Goal: Communication & Community: Ask a question

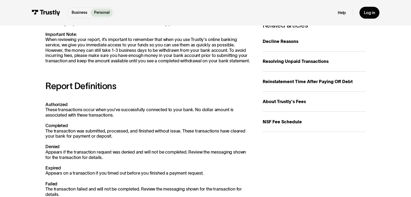
scroll to position [110, 0]
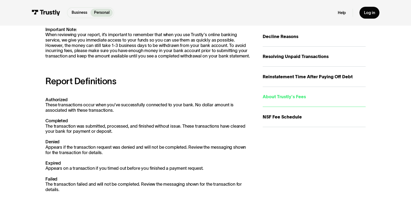
click at [278, 94] on div "About Trustly's Fees" at bounding box center [314, 96] width 103 height 7
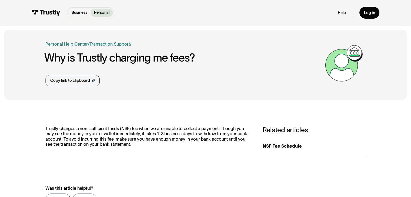
click at [99, 12] on p "Personal" at bounding box center [101, 13] width 15 height 6
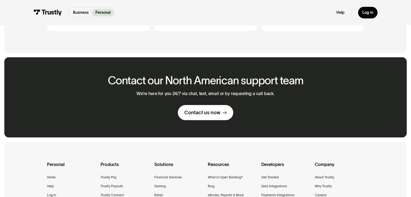
scroll to position [324, 0]
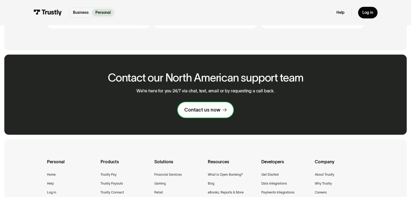
click at [209, 111] on div "Contact us now" at bounding box center [202, 110] width 36 height 6
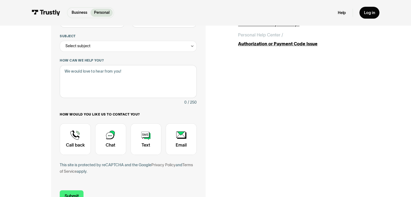
scroll to position [119, 0]
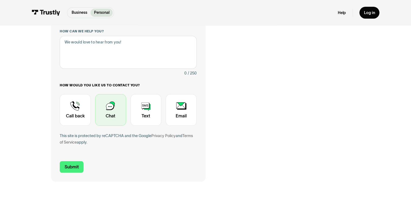
click at [107, 107] on div "Contact Trustly Support" at bounding box center [110, 110] width 31 height 32
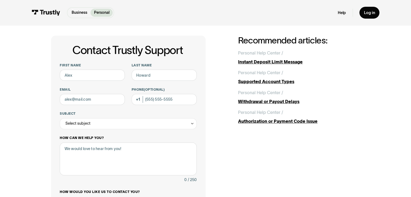
scroll to position [10, 0]
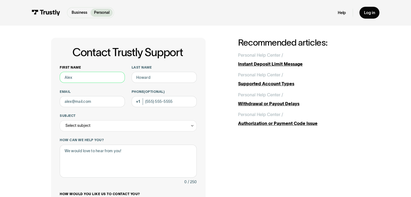
click at [109, 76] on input "First name" at bounding box center [92, 77] width 65 height 11
type input "Charles"
click at [143, 80] on input "Last name" at bounding box center [164, 77] width 65 height 11
type input "Shamburger"
click at [104, 103] on input "Email" at bounding box center [92, 101] width 65 height 11
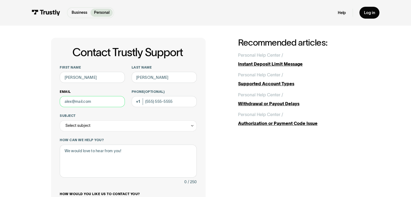
type input "charles4soccer@gmail.com"
type input "(615) 240-6530"
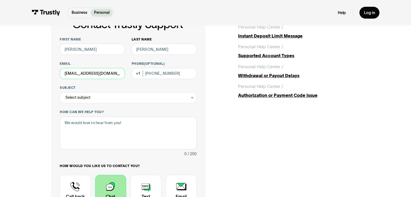
scroll to position [38, 0]
click at [109, 99] on div "Select subject" at bounding box center [128, 97] width 137 height 11
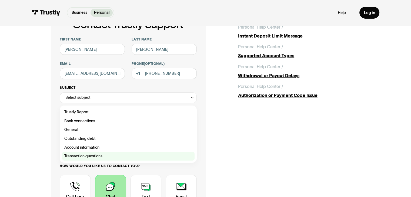
click at [96, 161] on div "Contact Trustly Support" at bounding box center [128, 156] width 132 height 9
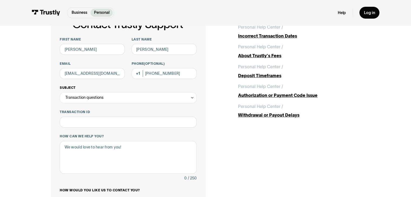
click at [153, 97] on div "Transaction questions" at bounding box center [128, 97] width 137 height 11
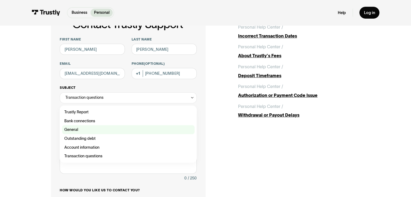
click at [130, 127] on div "Contact Trustly Support" at bounding box center [128, 129] width 132 height 9
type input "*******"
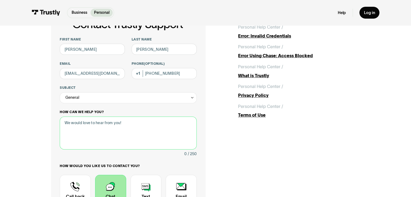
click at [128, 123] on textarea "How can we help you?" at bounding box center [128, 133] width 137 height 33
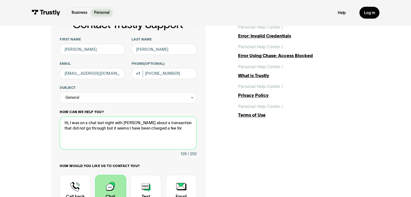
click at [126, 123] on textarea "Hi, I was on a chat last night with JOnas about a transaction that did not go t…" at bounding box center [128, 133] width 137 height 33
click at [129, 123] on textarea "Hi, I was on a chat last night with JOnas about a transaction that did not go t…" at bounding box center [128, 133] width 137 height 33
click at [166, 127] on textarea "Hi, I was on a chat last night with Jonas about a transaction that did not go t…" at bounding box center [128, 133] width 137 height 33
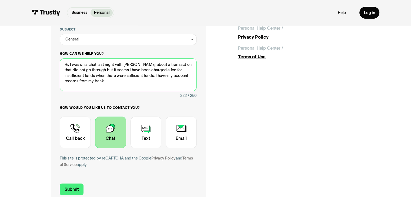
scroll to position [96, 0]
type textarea "Hi, I was on a chat last night with Jonas about a transaction that did not go t…"
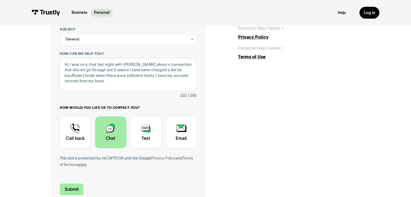
click at [72, 191] on input "Submit" at bounding box center [72, 190] width 24 height 12
type input "+16152406530"
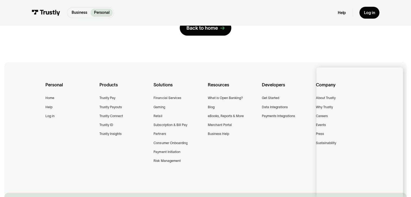
scroll to position [0, 0]
